Goal: Task Accomplishment & Management: Manage account settings

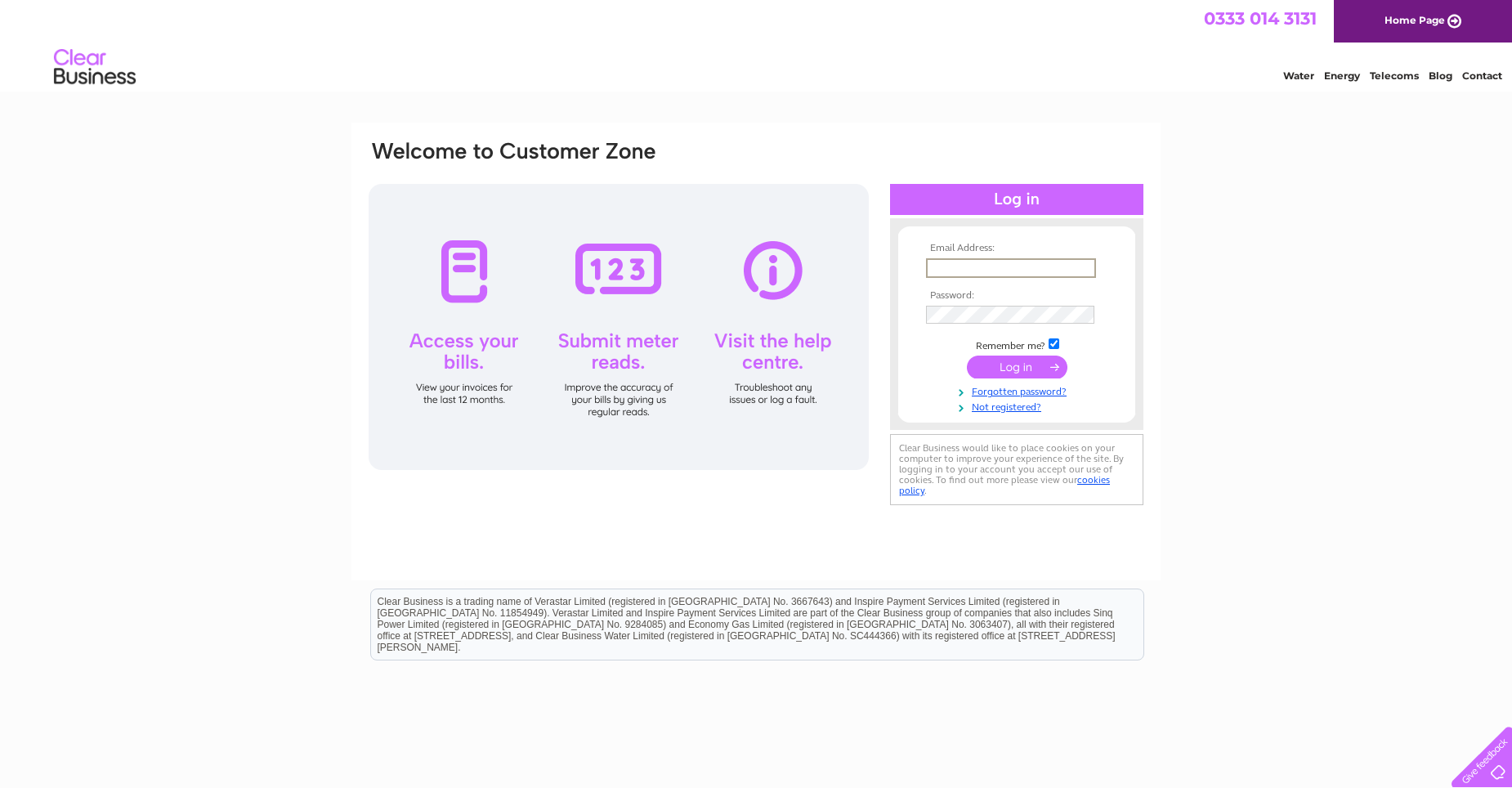
click at [969, 271] on input "text" at bounding box center [1011, 268] width 170 height 19
type input "[EMAIL_ADDRESS][DOMAIN_NAME]"
click at [1045, 364] on input "submit" at bounding box center [1017, 365] width 101 height 23
click at [967, 356] on input "submit" at bounding box center [1017, 367] width 101 height 23
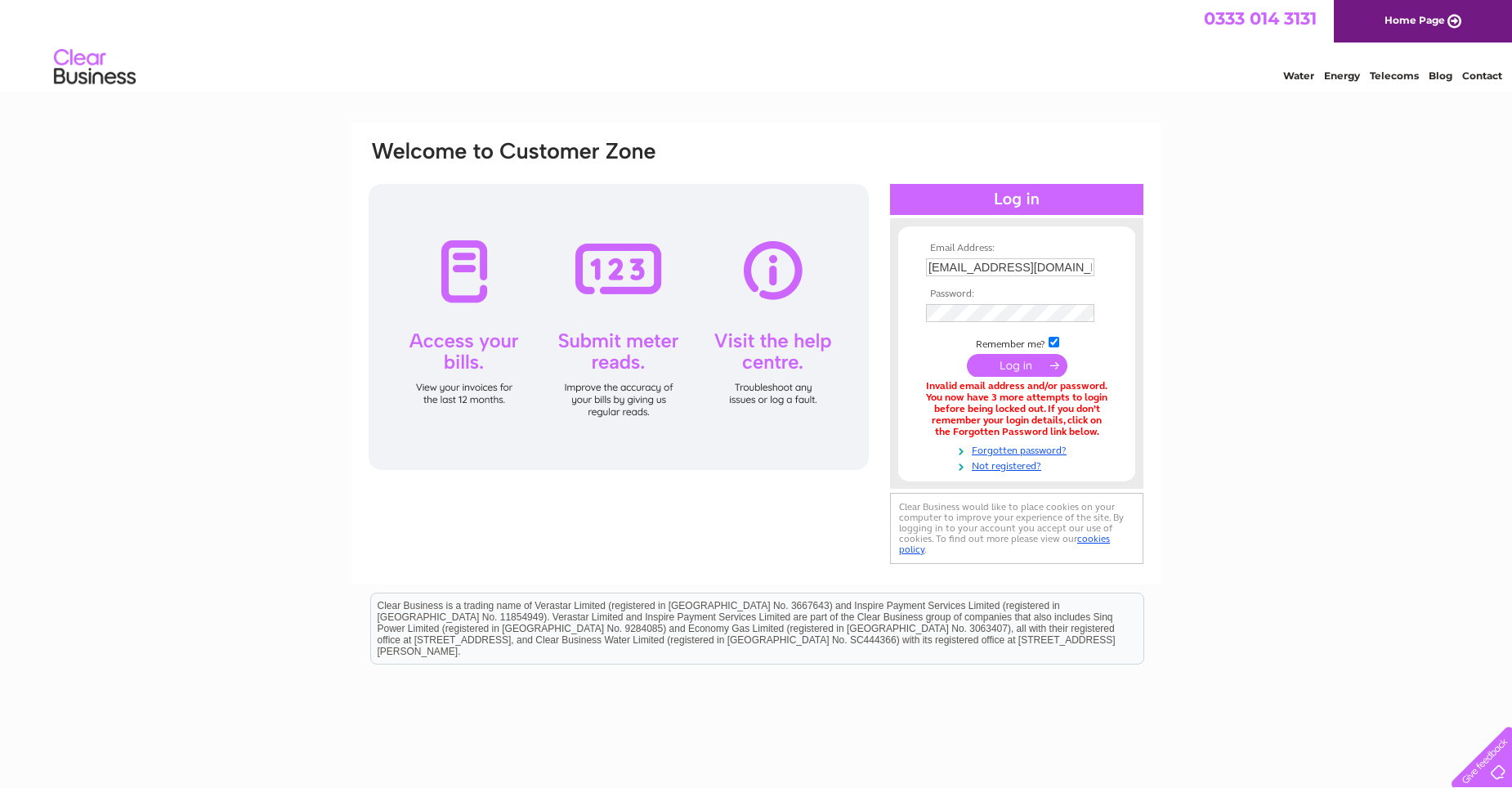
click at [1044, 368] on input "submit" at bounding box center [1017, 365] width 101 height 23
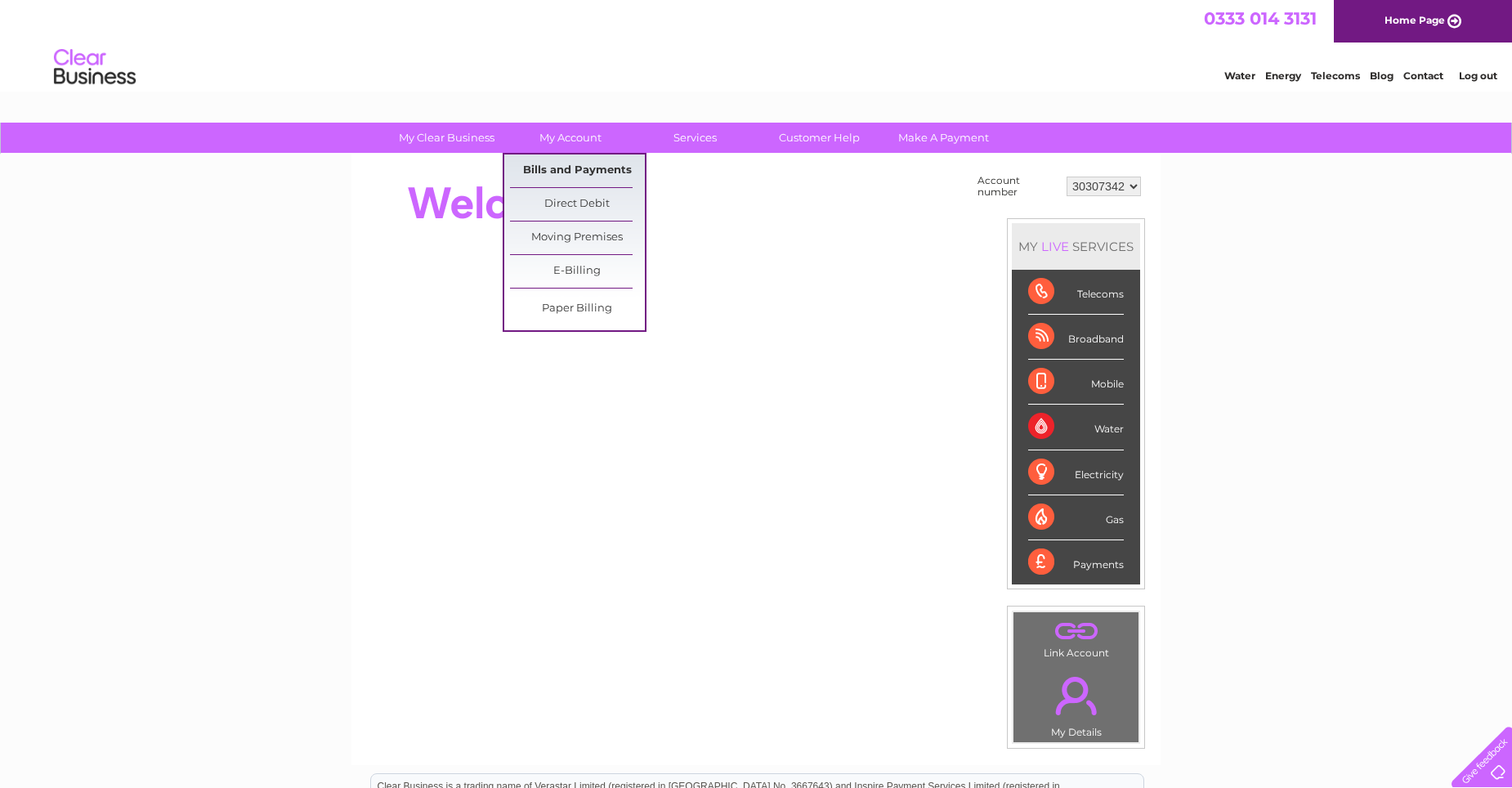
click at [587, 164] on link "Bills and Payments" at bounding box center [577, 170] width 135 height 33
